Goal: Task Accomplishment & Management: Manage account settings

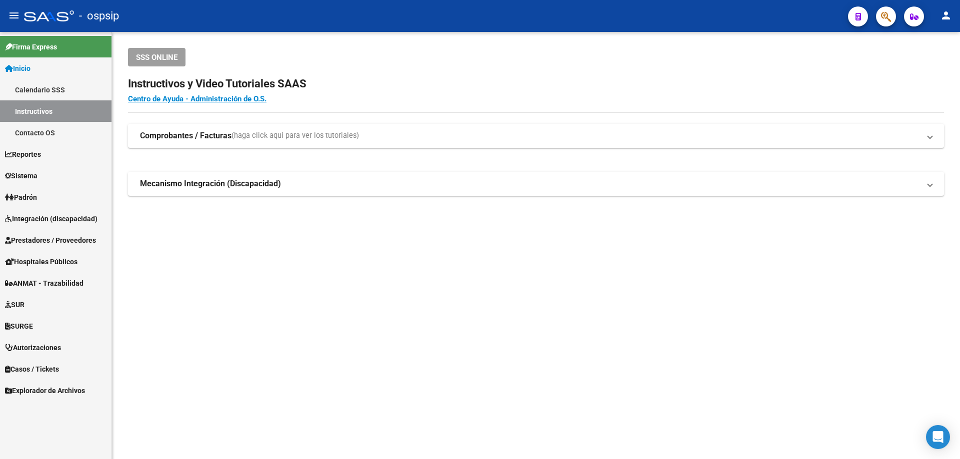
click at [43, 216] on span "Integración (discapacidad)" at bounding box center [51, 218] width 92 height 11
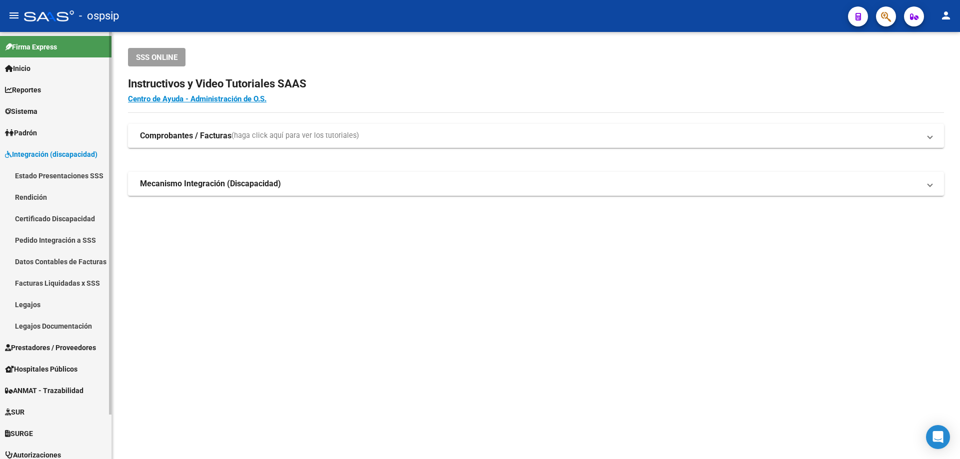
click at [24, 300] on link "Legajos" at bounding box center [55, 304] width 111 height 21
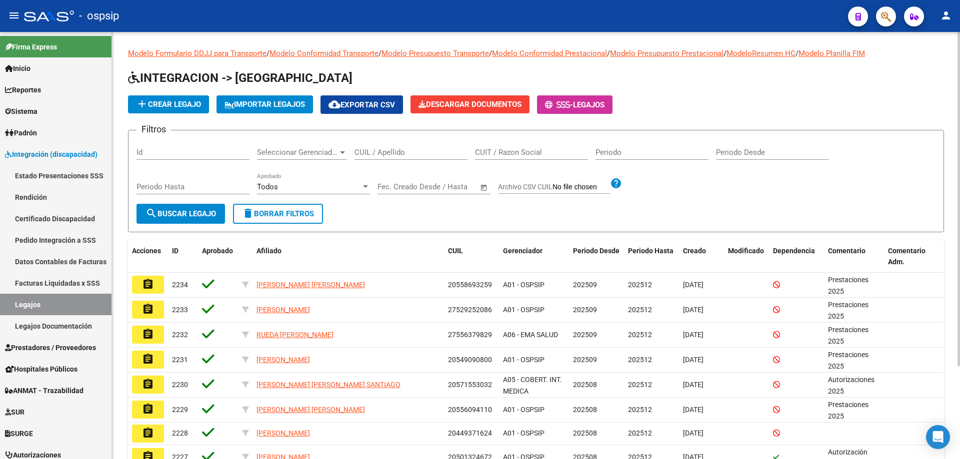
click at [380, 148] on input "CUIL / Apellido" at bounding box center [410, 152] width 113 height 9
type input "[PERSON_NAME]"
click at [375, 149] on input "CUIL / Apellido" at bounding box center [410, 152] width 113 height 9
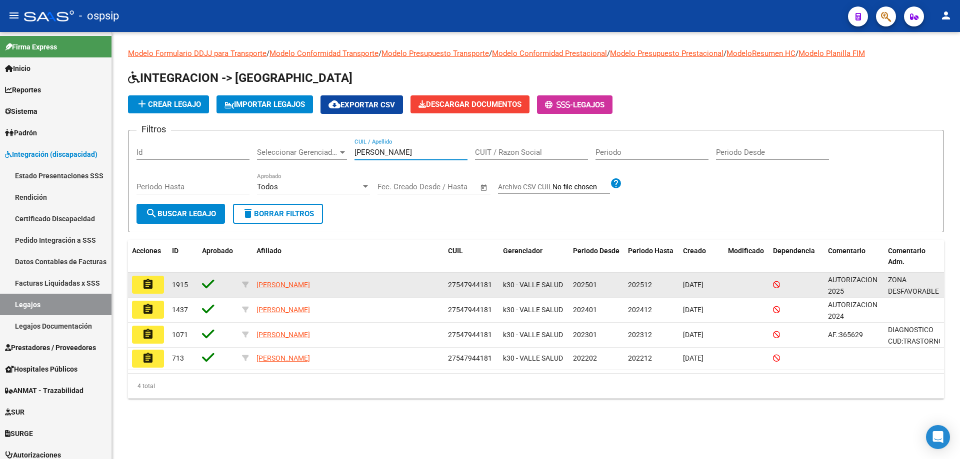
type input "[PERSON_NAME]"
click at [142, 284] on mat-icon "assignment" at bounding box center [148, 284] width 12 height 12
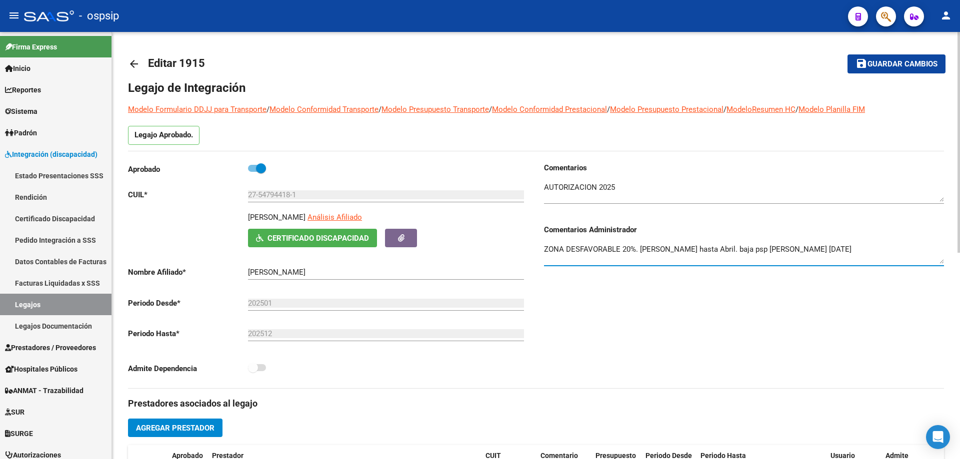
click at [835, 249] on textarea "ZONA DESFAVORABLE 20%. [PERSON_NAME] hasta Abril. baja psp [PERSON_NAME] [DATE]" at bounding box center [744, 254] width 400 height 20
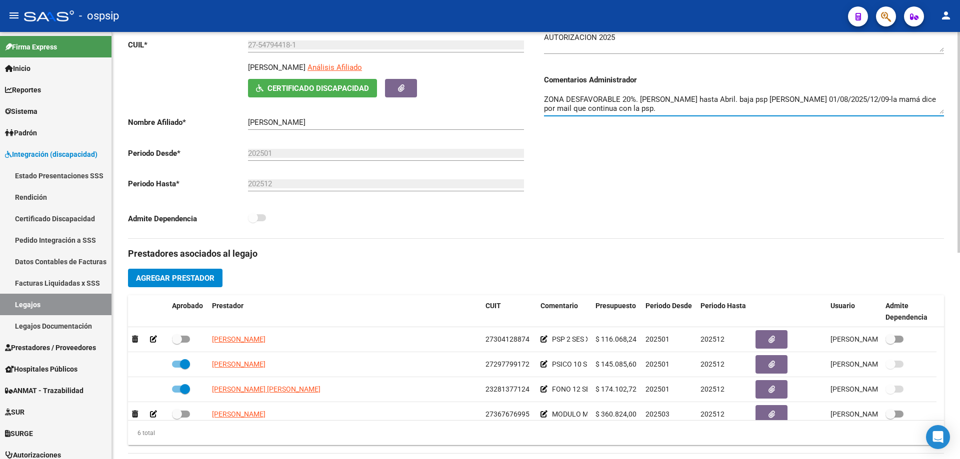
scroll to position [250, 0]
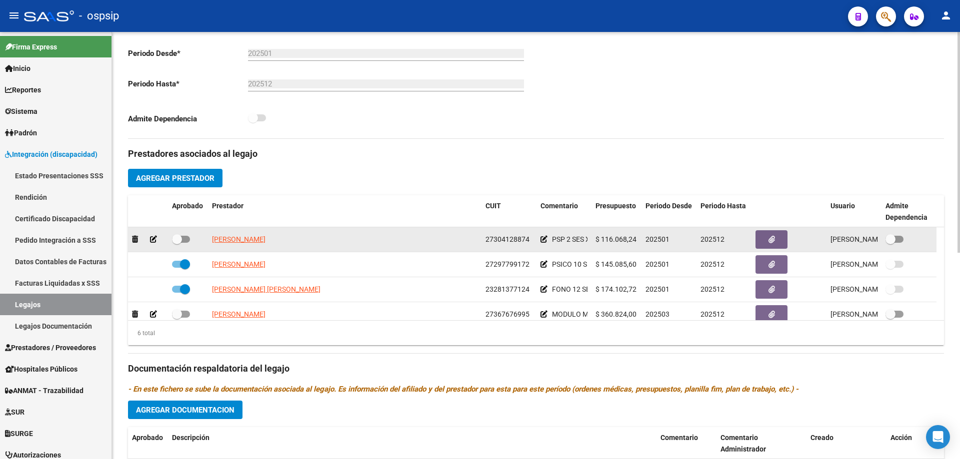
type textarea "ZONA DESFAVORABLE 20%. [PERSON_NAME] hasta Abril. baja psp [PERSON_NAME] 01/08/…"
click at [186, 238] on span at bounding box center [181, 239] width 18 height 7
click at [177, 243] on input "checkbox" at bounding box center [176, 243] width 0 height 0
checkbox input "true"
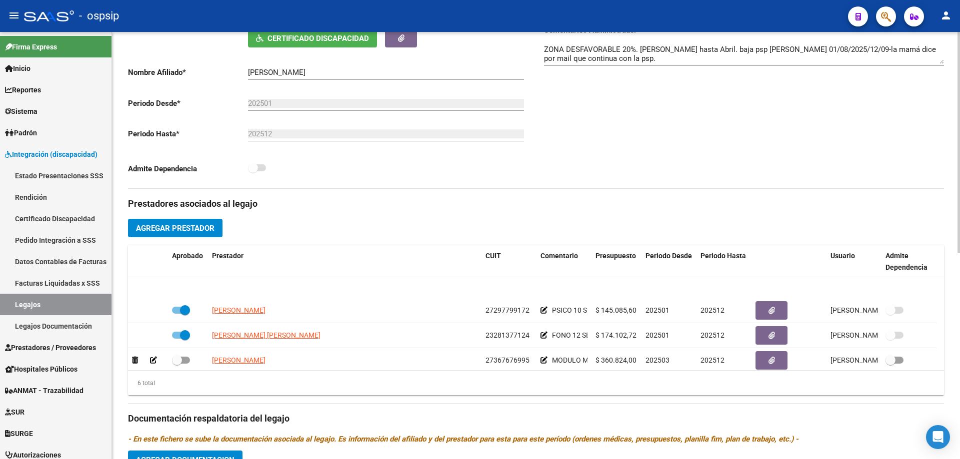
scroll to position [0, 0]
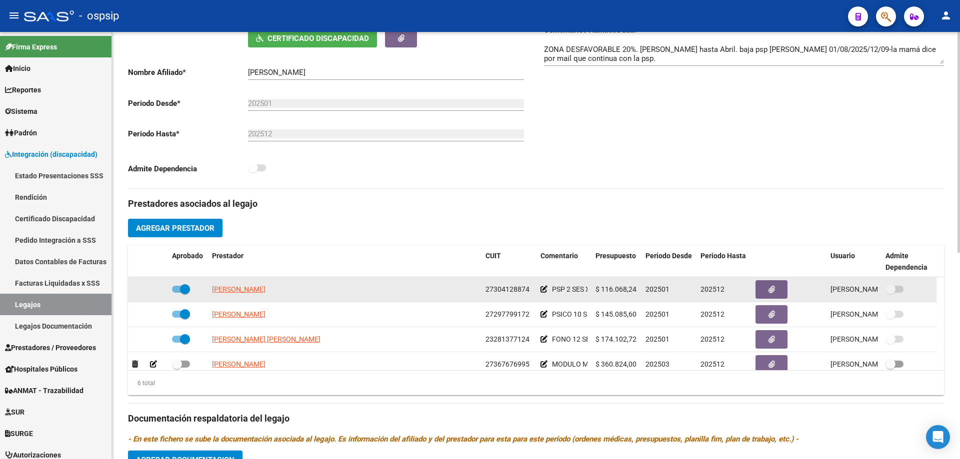
click at [184, 289] on span at bounding box center [185, 289] width 10 height 10
click at [177, 293] on input "checkbox" at bounding box center [176, 293] width 0 height 0
checkbox input "false"
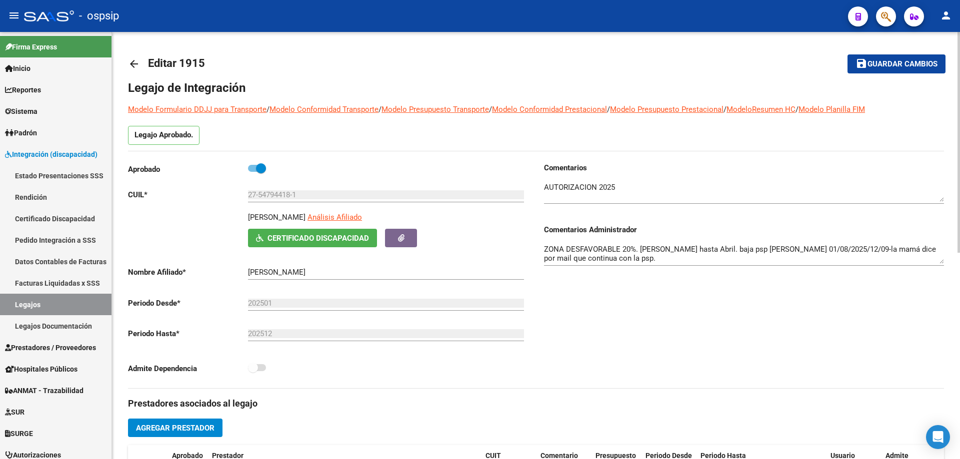
click at [890, 64] on span "Guardar cambios" at bounding box center [902, 64] width 70 height 9
